Goal: Information Seeking & Learning: Check status

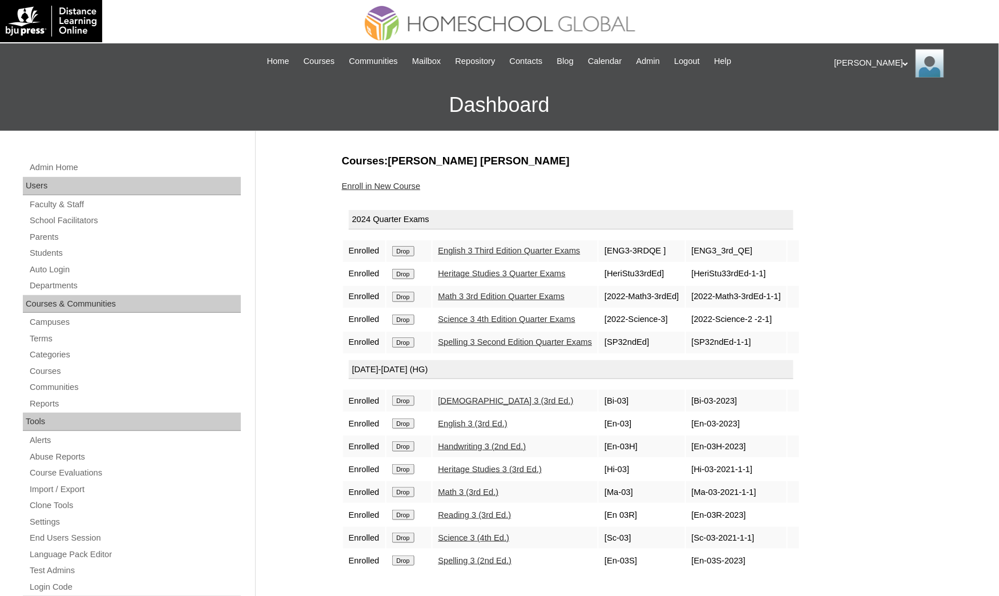
click at [845, 65] on div "Ariane My Profile My Settings Logout" at bounding box center [911, 63] width 153 height 29
click at [838, 101] on div "My Profile My Settings Logout" at bounding box center [869, 93] width 69 height 49
click at [849, 64] on div "Ariane My Profile My Settings Logout" at bounding box center [911, 63] width 153 height 29
click at [852, 106] on span "Logout" at bounding box center [855, 107] width 23 height 9
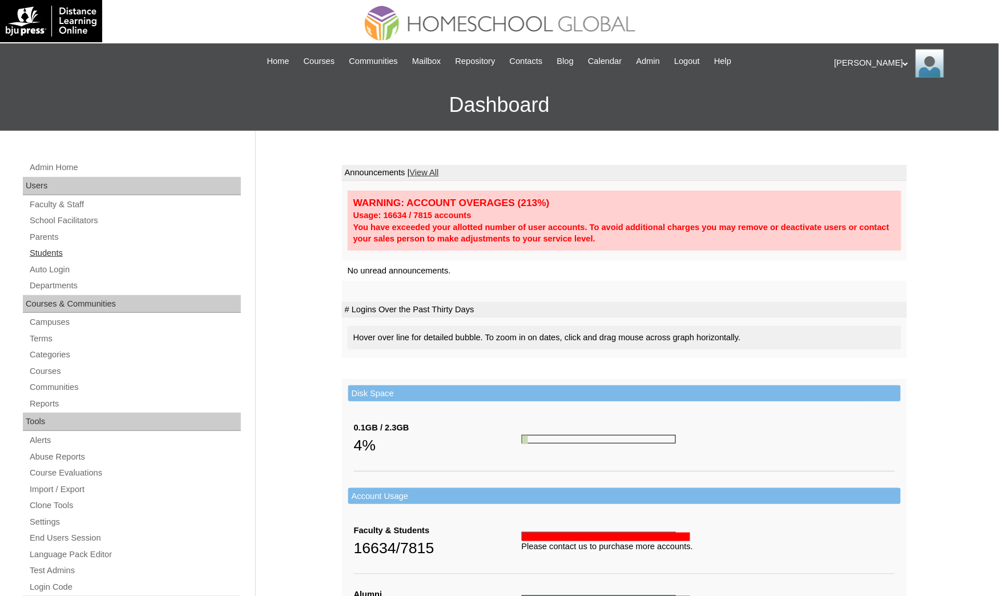
click at [77, 249] on link "Students" at bounding box center [135, 253] width 212 height 14
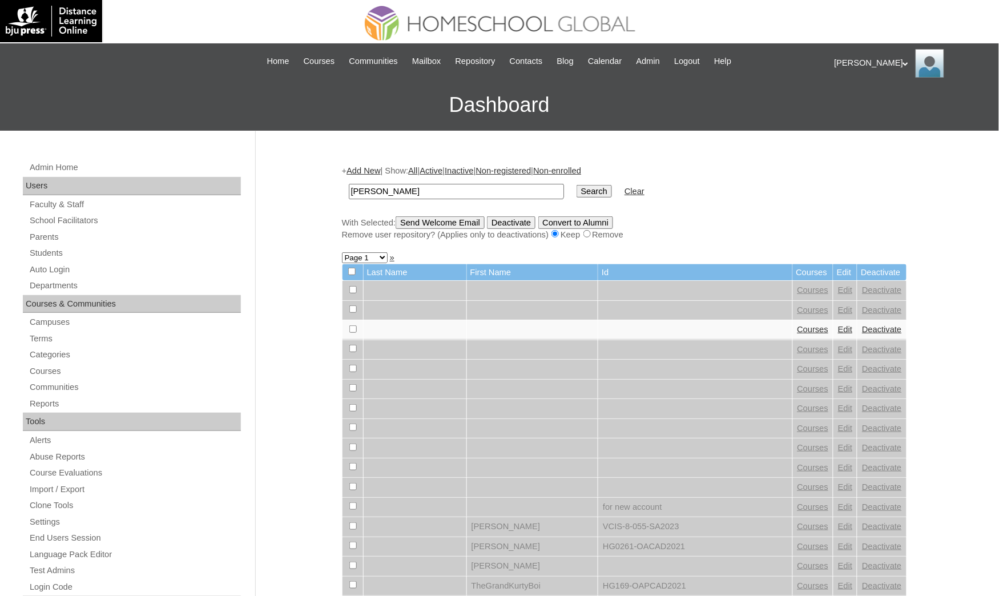
type input "[PERSON_NAME]"
click at [577, 185] on input "Search" at bounding box center [594, 191] width 35 height 13
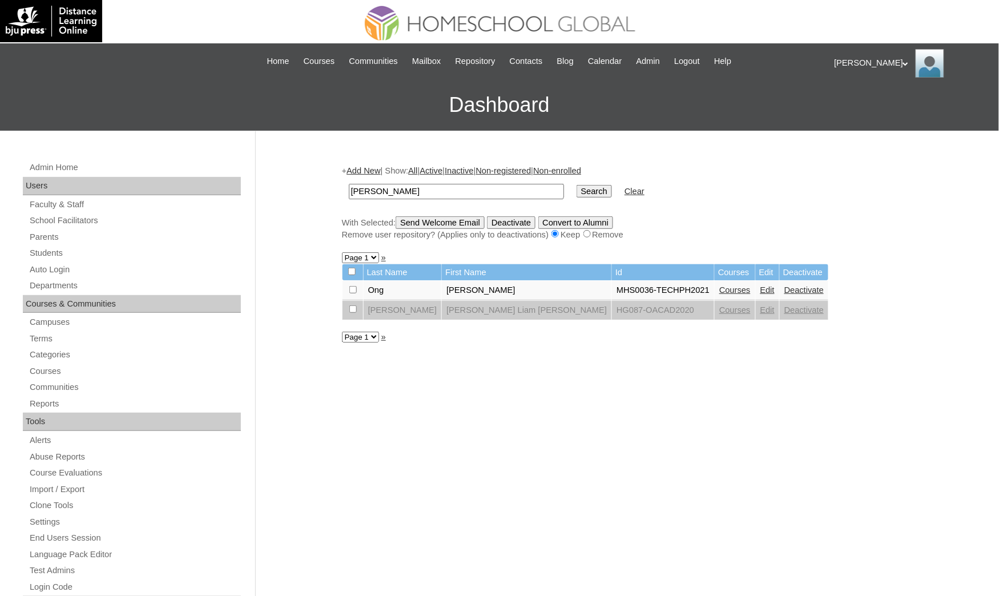
click at [720, 286] on link "Courses" at bounding box center [735, 290] width 31 height 9
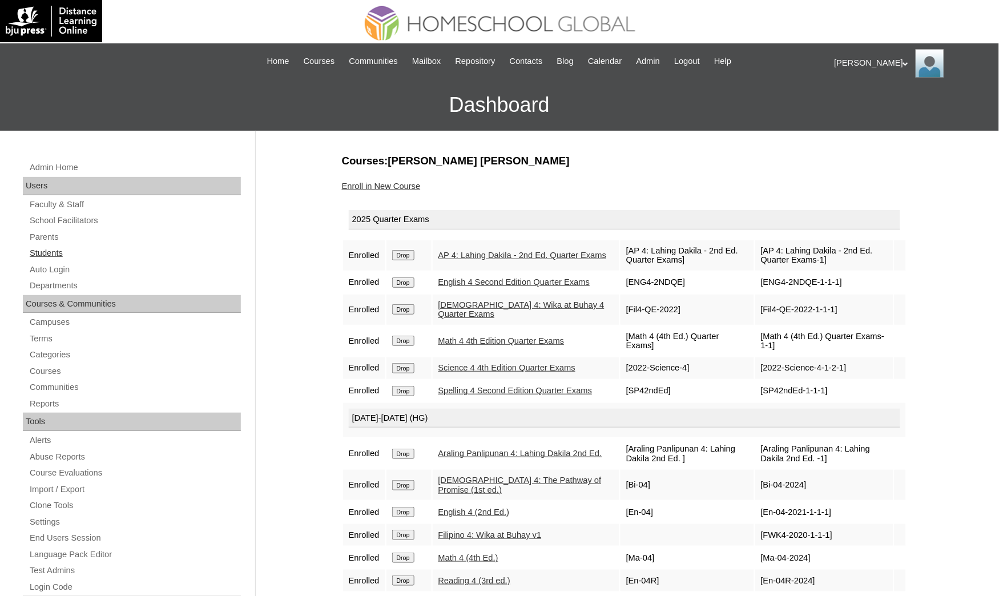
click at [61, 248] on link "Students" at bounding box center [135, 253] width 212 height 14
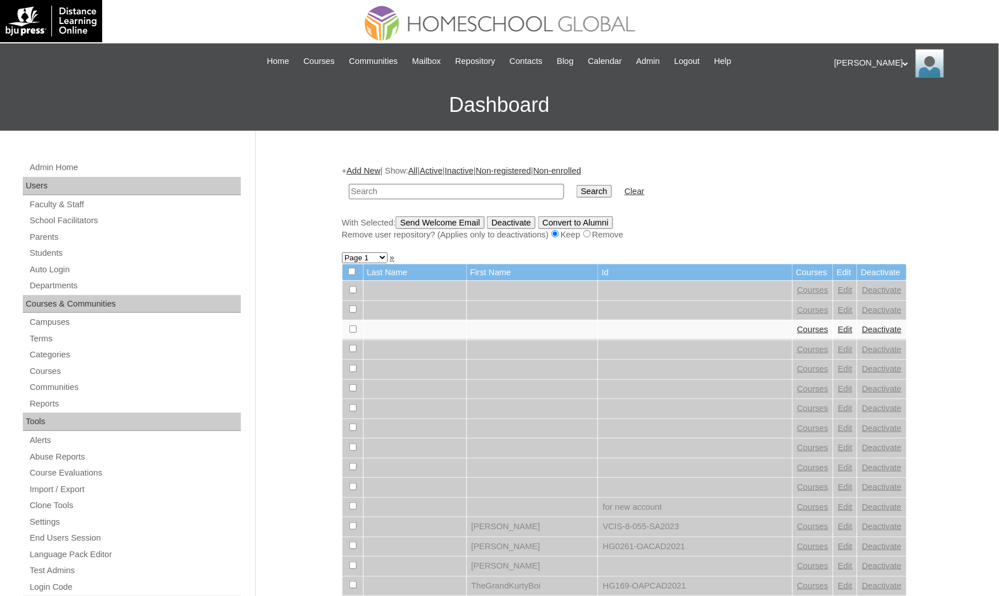
click at [372, 197] on td at bounding box center [456, 191] width 227 height 27
click at [364, 188] on input "text" at bounding box center [456, 191] width 215 height 15
paste input "Sancho"
type input "Sancho"
click at [577, 185] on input "Search" at bounding box center [594, 191] width 35 height 13
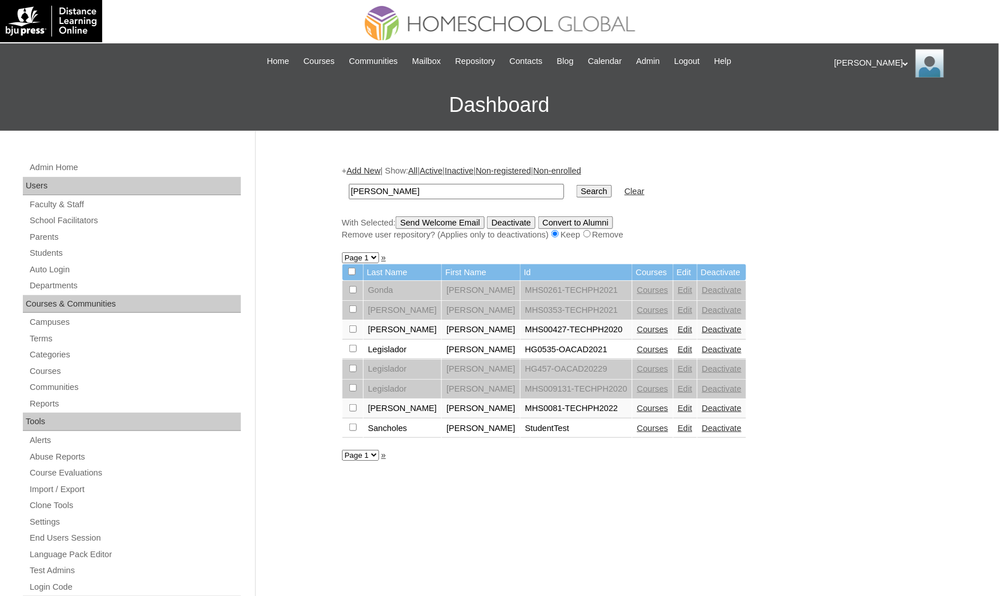
click at [637, 325] on link "Courses" at bounding box center [652, 329] width 31 height 9
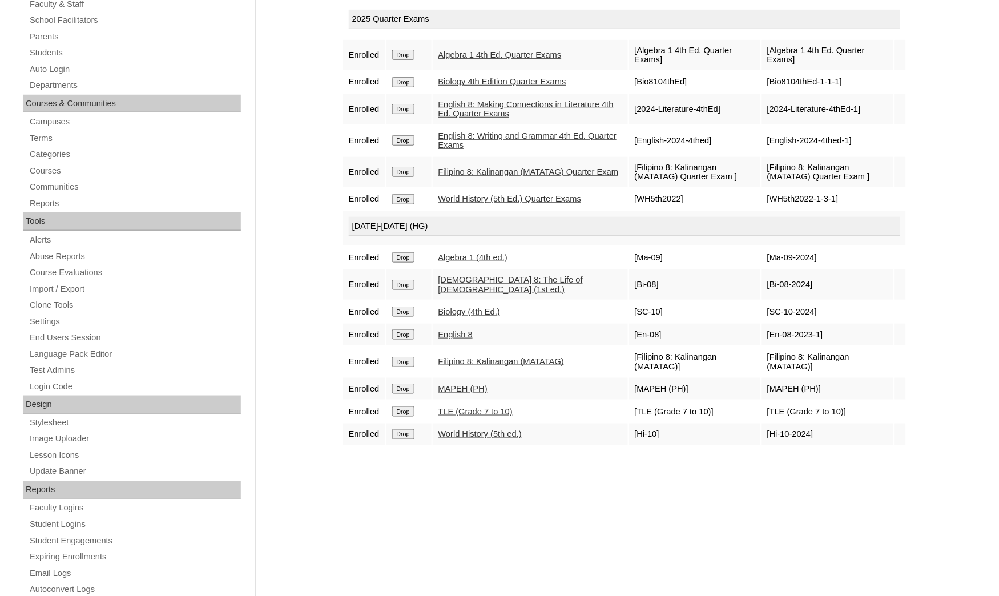
scroll to position [86, 0]
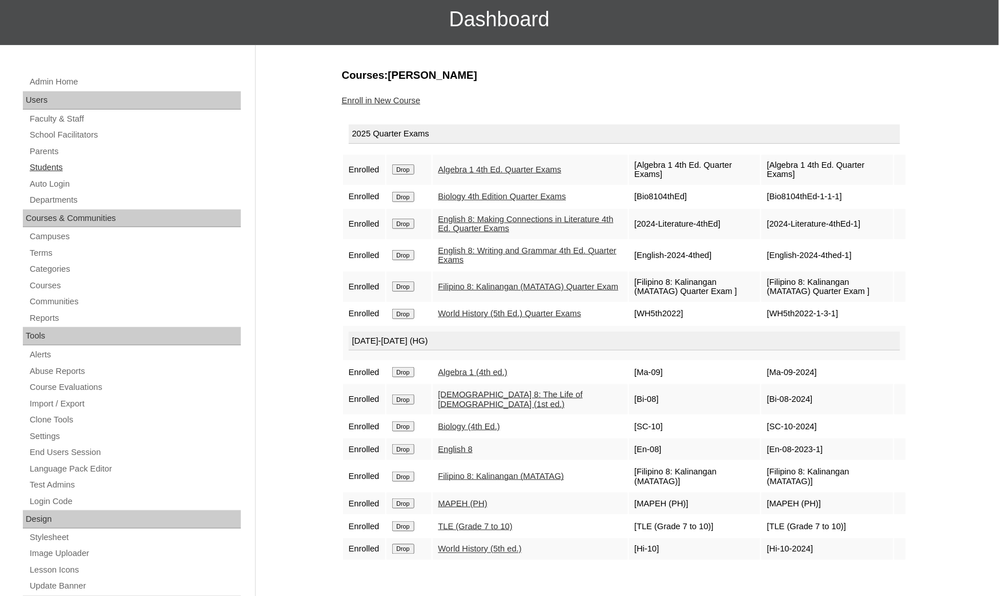
click at [46, 160] on link "Students" at bounding box center [135, 167] width 212 height 14
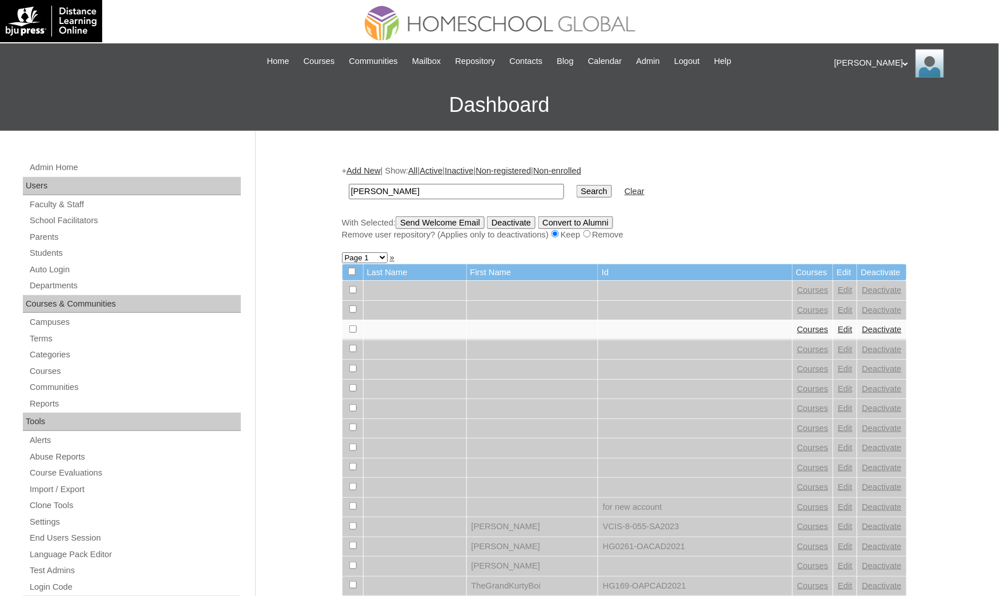
type input "[PERSON_NAME]"
click at [577, 185] on input "Search" at bounding box center [594, 191] width 35 height 13
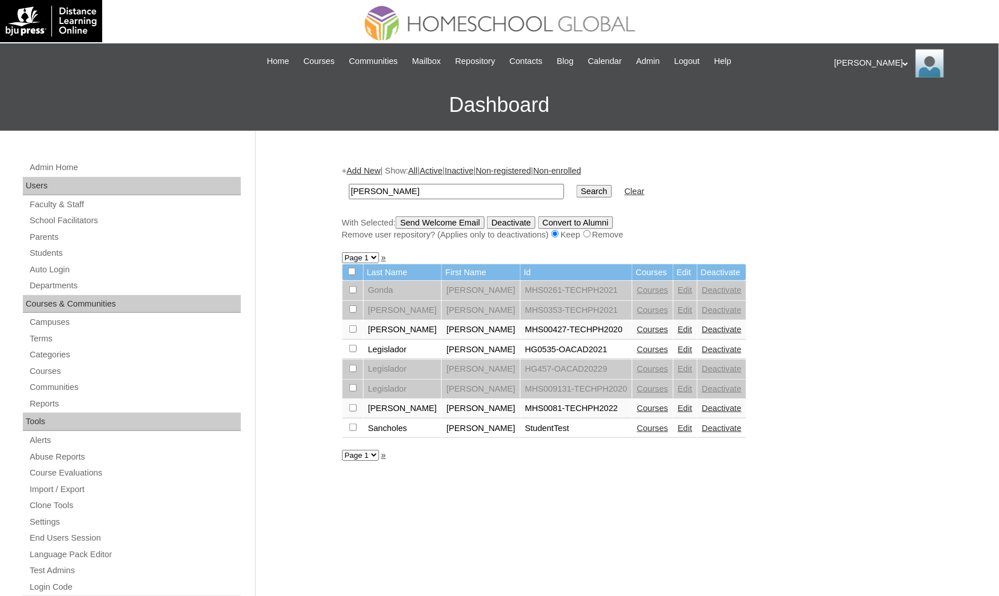
click at [637, 345] on link "Courses" at bounding box center [652, 349] width 31 height 9
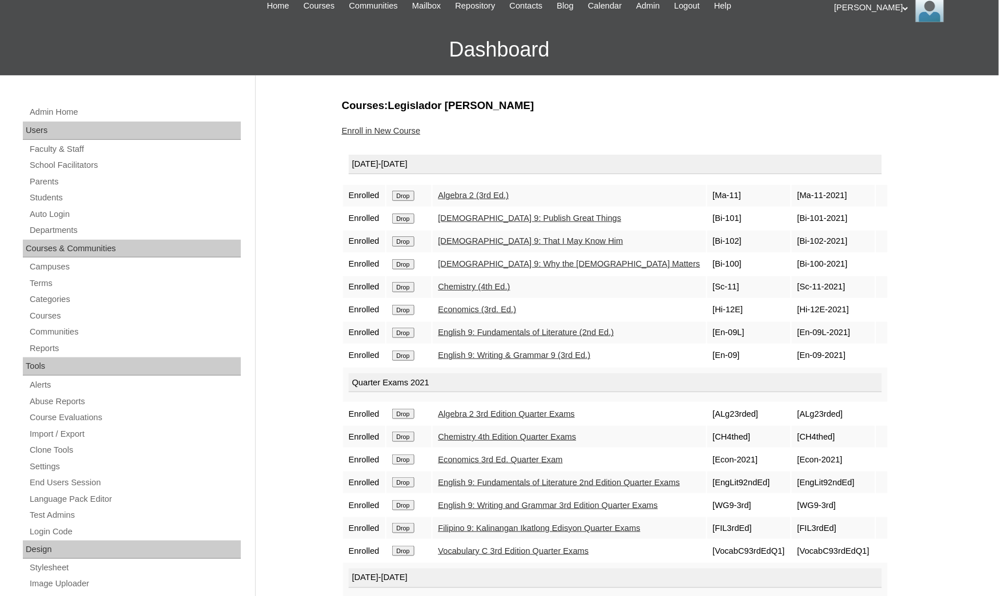
scroll to position [86, 0]
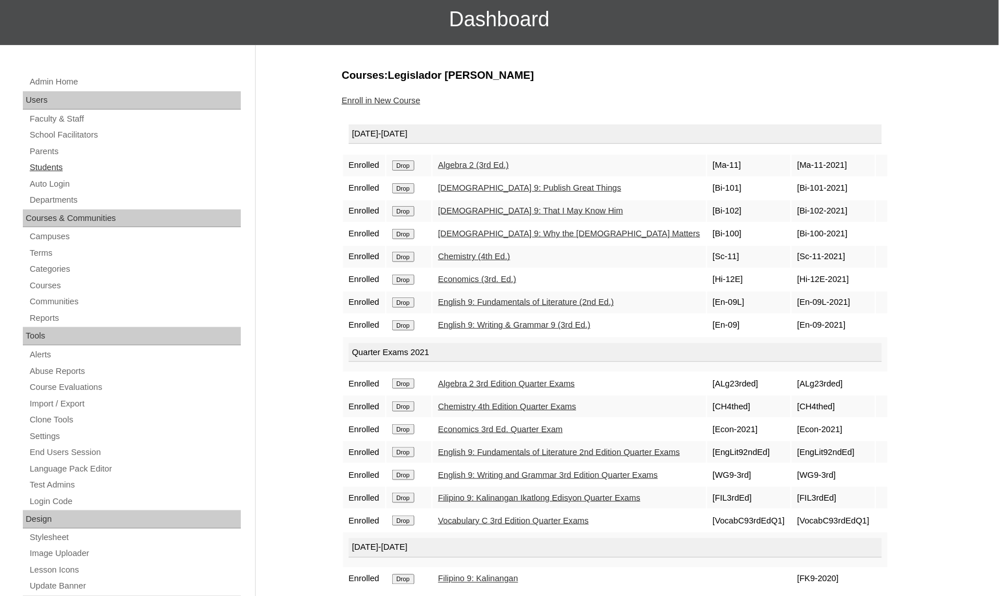
click at [70, 170] on link "Students" at bounding box center [135, 167] width 212 height 14
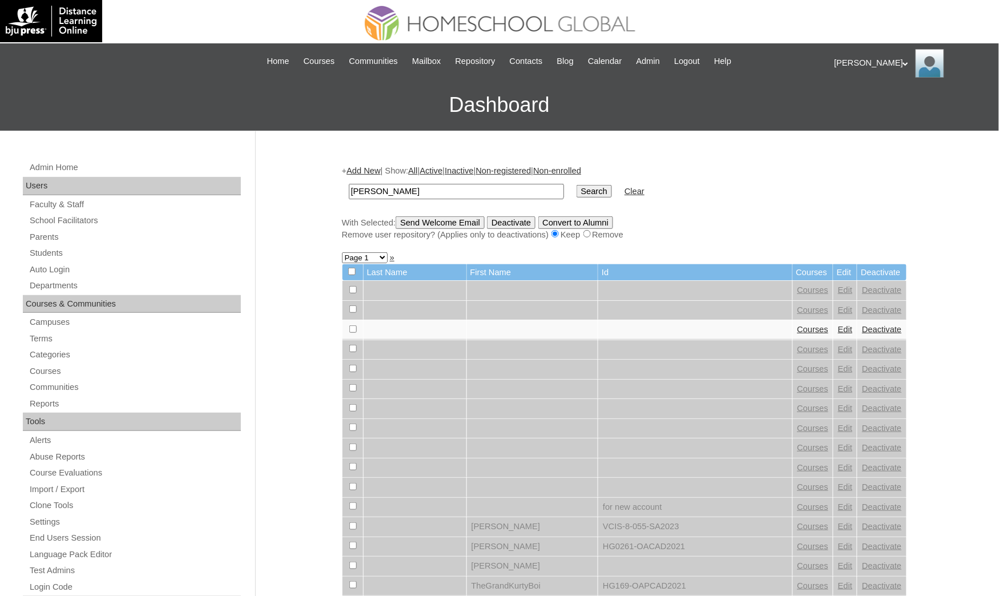
type input "[PERSON_NAME]"
click at [577, 185] on input "Search" at bounding box center [594, 191] width 35 height 13
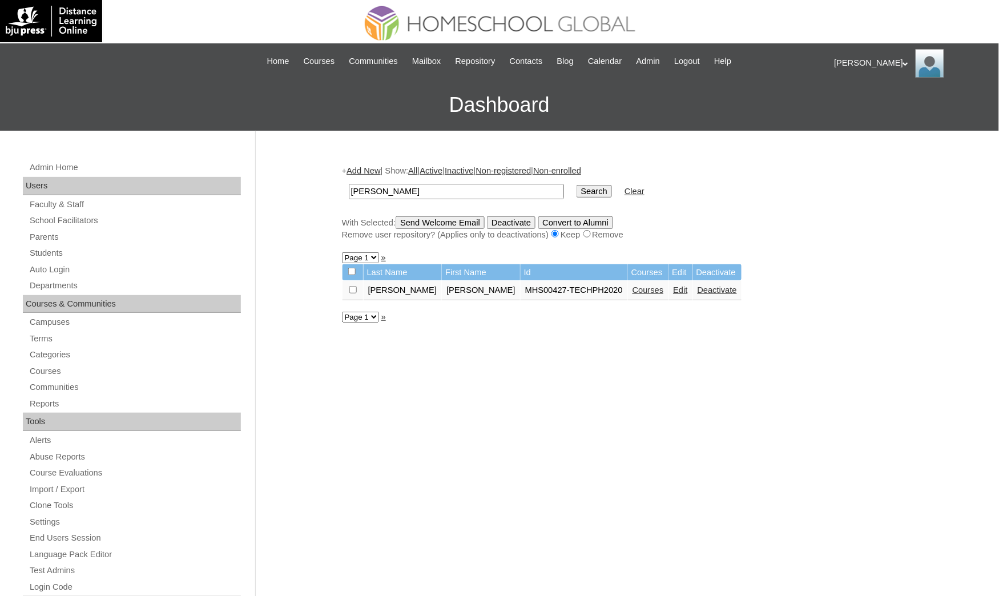
click at [633, 286] on link "Courses" at bounding box center [648, 290] width 31 height 9
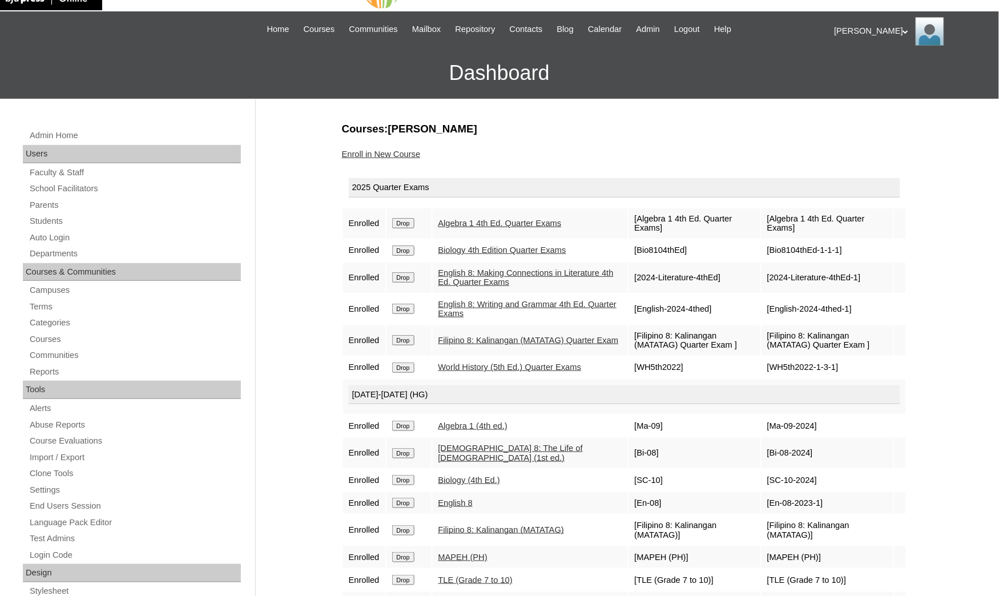
scroll to position [86, 0]
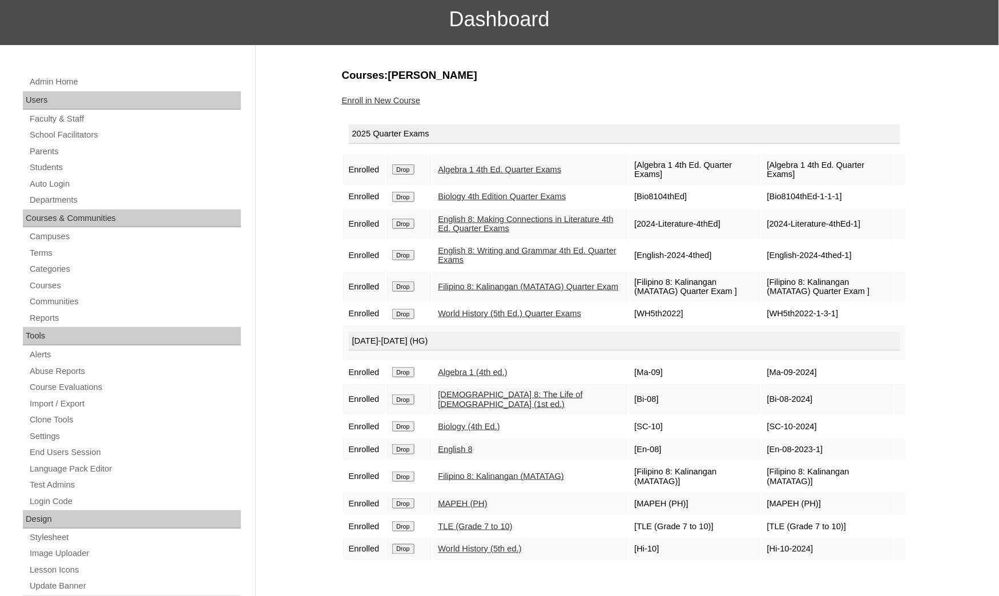
click at [1, 365] on div "Admin Home Users Faculty & Staff School Facilitators Parents Students Auto Logi…" at bounding box center [499, 439] width 999 height 788
